Goal: Navigation & Orientation: Go to known website

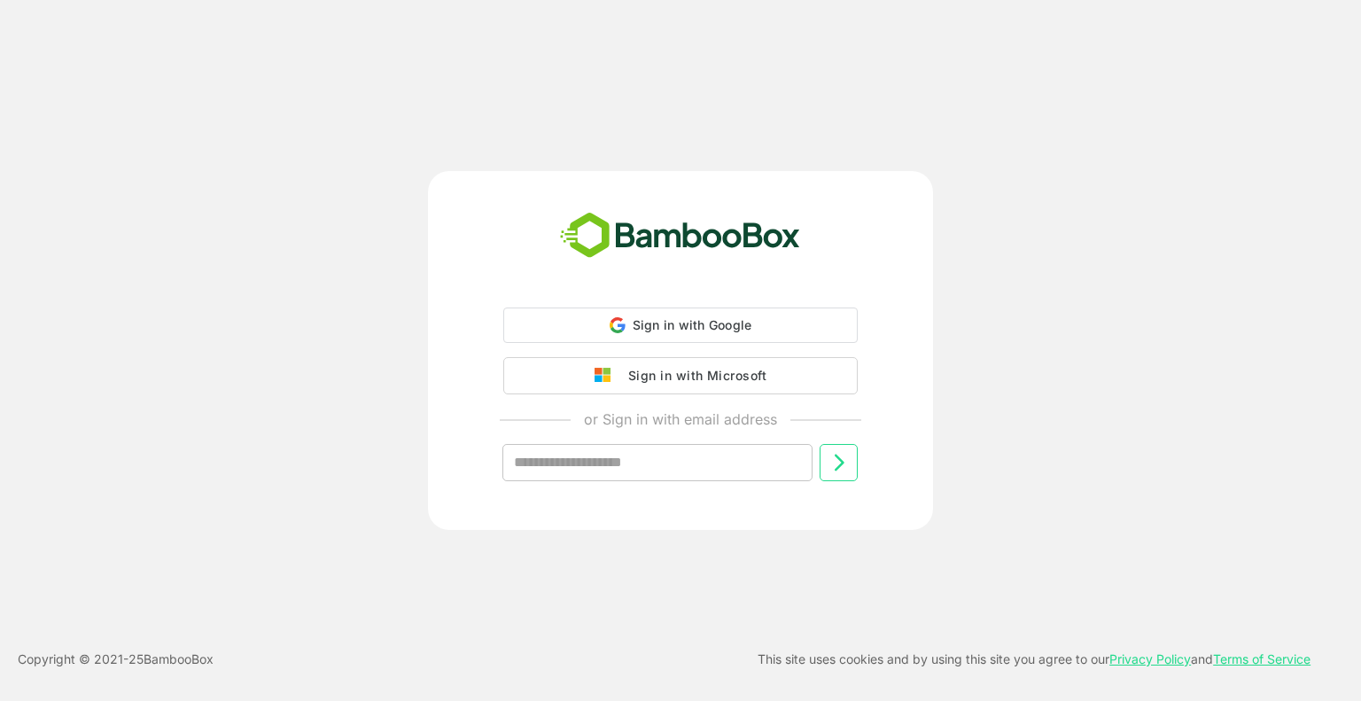
click at [698, 384] on div "Sign in with Microsoft" at bounding box center [692, 375] width 147 height 23
click at [688, 376] on div "Sign in with Microsoft" at bounding box center [692, 373] width 147 height 23
